Goal: Task Accomplishment & Management: Manage account settings

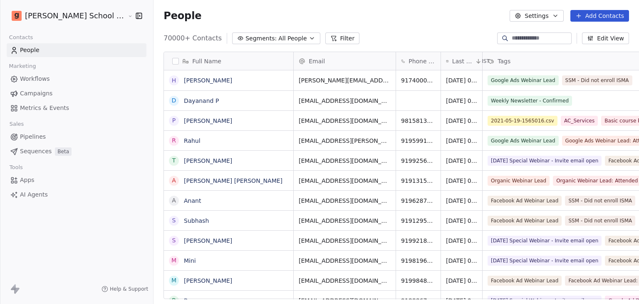
scroll to position [260, 508]
click at [245, 40] on span "Segments:" at bounding box center [260, 38] width 31 height 9
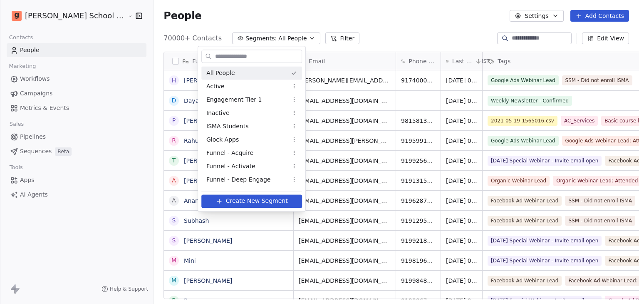
click at [323, 25] on html "[PERSON_NAME] School of Finance LLP Contacts People Marketing Workflows Campaig…" at bounding box center [319, 152] width 639 height 304
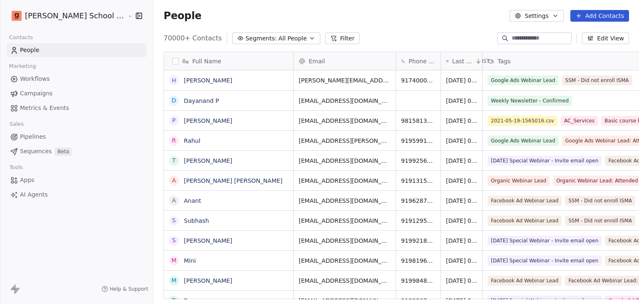
click at [325, 42] on button "Filter" at bounding box center [342, 38] width 35 height 12
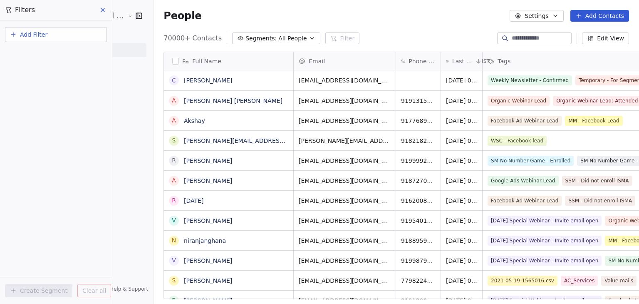
click at [31, 35] on span "Add Filter" at bounding box center [33, 34] width 27 height 9
click at [46, 63] on span "Contact activity" at bounding box center [37, 67] width 46 height 9
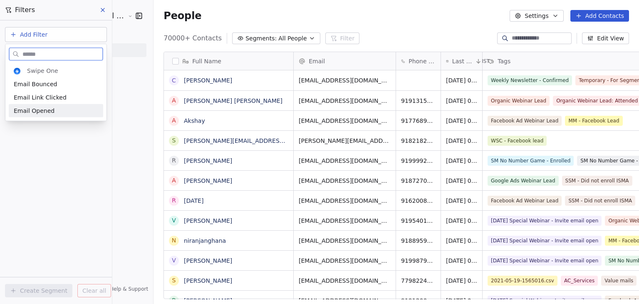
click at [46, 110] on span "Email Opened" at bounding box center [34, 110] width 41 height 8
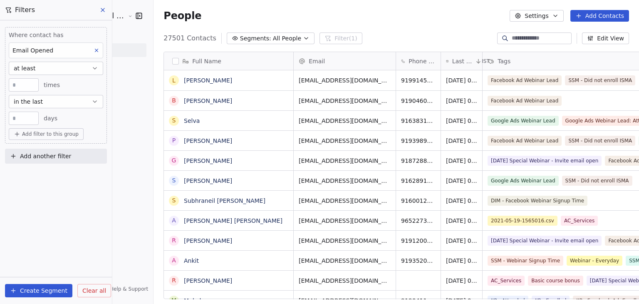
click at [109, 10] on button at bounding box center [103, 10] width 12 height 12
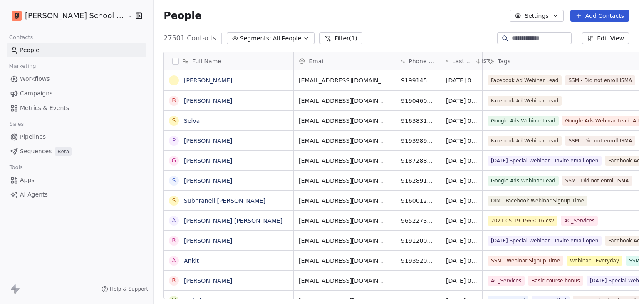
click at [78, 17] on html "[PERSON_NAME] School of Finance LLP Contacts People Marketing Workflows Campaig…" at bounding box center [319, 152] width 639 height 304
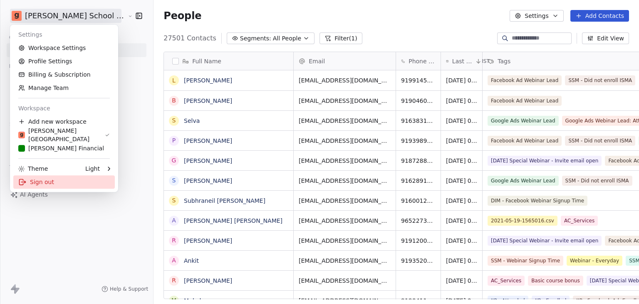
click at [69, 185] on div "Sign out" at bounding box center [63, 181] width 101 height 13
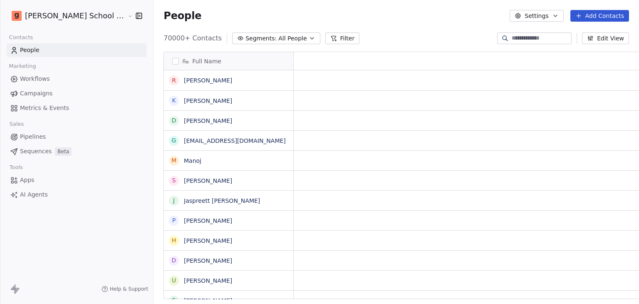
scroll to position [7, 7]
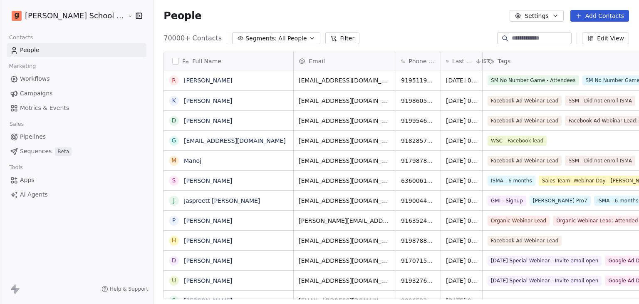
click at [45, 12] on html "Goela School of Finance LLP Contacts People Marketing Workflows Campaigns Metri…" at bounding box center [319, 152] width 639 height 304
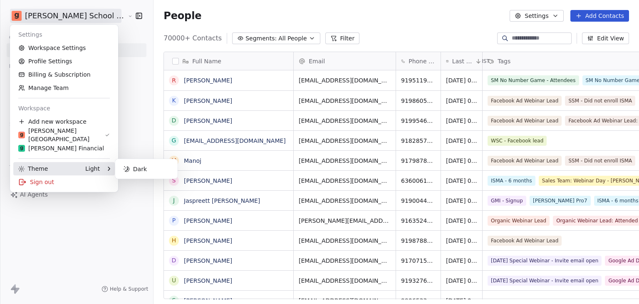
click at [47, 179] on div "Sign out" at bounding box center [63, 181] width 101 height 13
